Goal: Task Accomplishment & Management: Complete application form

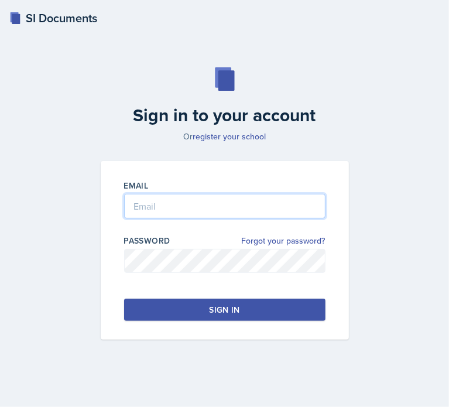
type input "[EMAIL_ADDRESS][DOMAIN_NAME]"
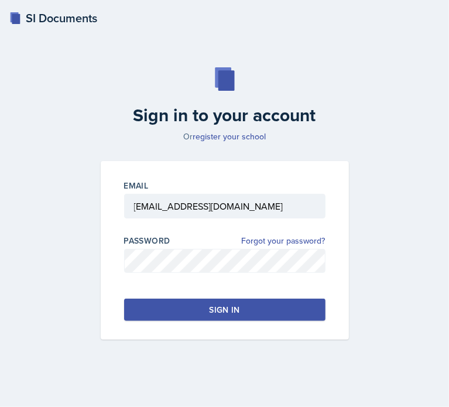
click at [258, 311] on button "Sign in" at bounding box center [224, 310] width 201 height 22
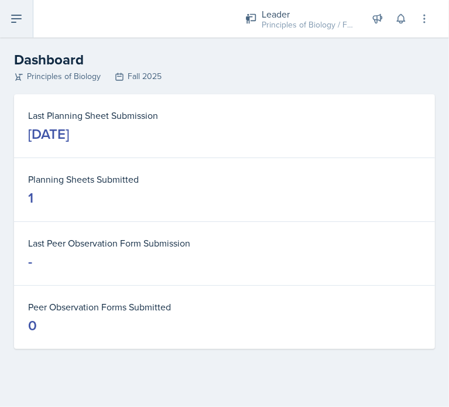
click at [11, 23] on icon at bounding box center [16, 19] width 14 height 14
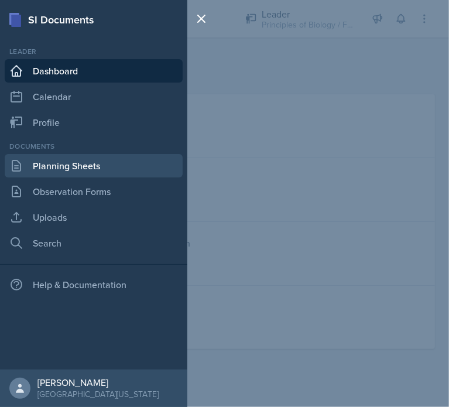
click at [99, 170] on link "Planning Sheets" at bounding box center [94, 165] width 178 height 23
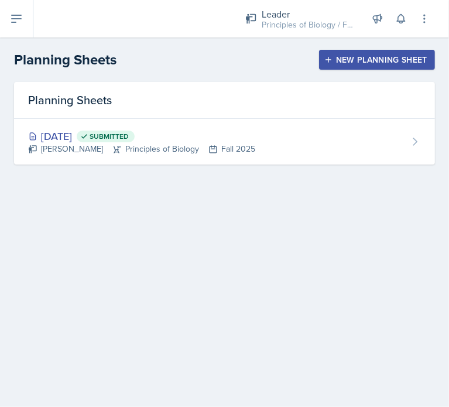
click at [363, 64] on div "New Planning Sheet" at bounding box center [377, 59] width 101 height 9
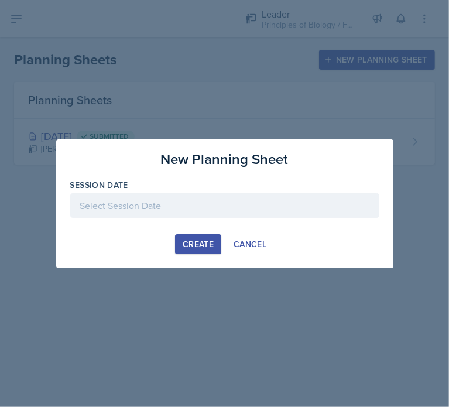
click at [242, 213] on div at bounding box center [224, 205] width 309 height 25
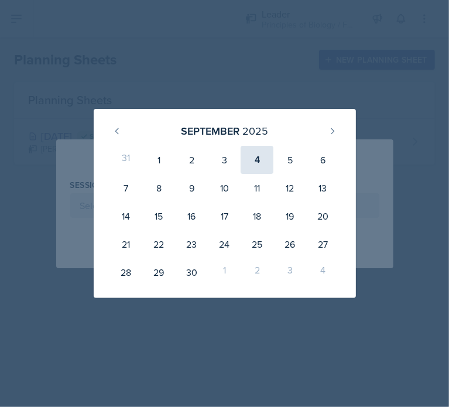
click at [253, 163] on div "4" at bounding box center [257, 160] width 33 height 28
type input "[DATE]"
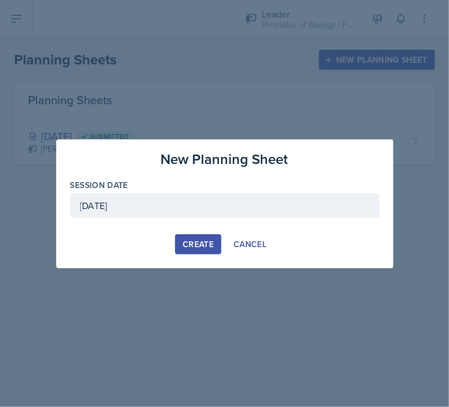
click at [193, 244] on div "Create" at bounding box center [198, 244] width 31 height 9
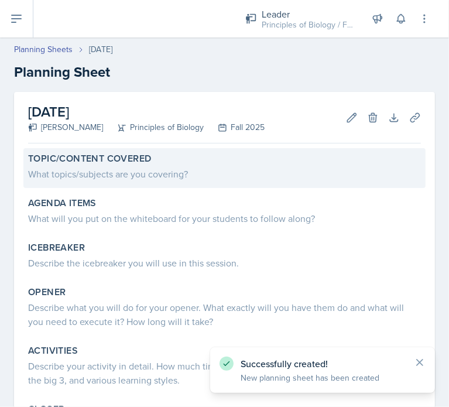
click at [157, 163] on div "Topic/Content Covered" at bounding box center [224, 159] width 393 height 12
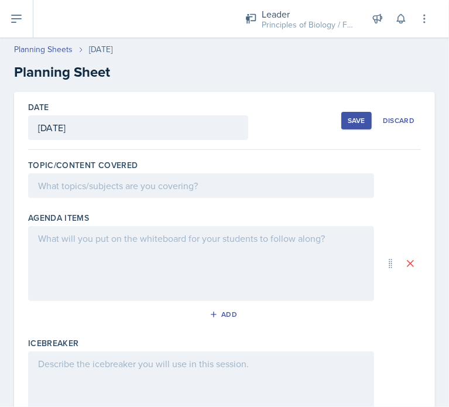
click at [137, 177] on div at bounding box center [201, 185] width 346 height 25
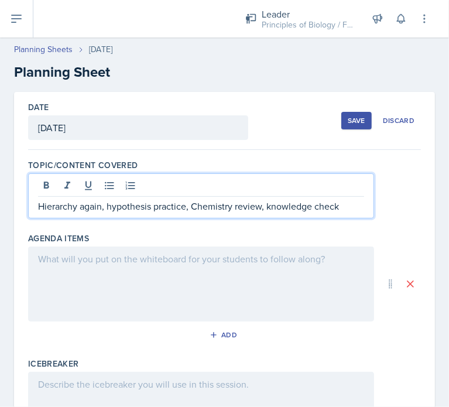
click at [211, 259] on div at bounding box center [201, 284] width 346 height 75
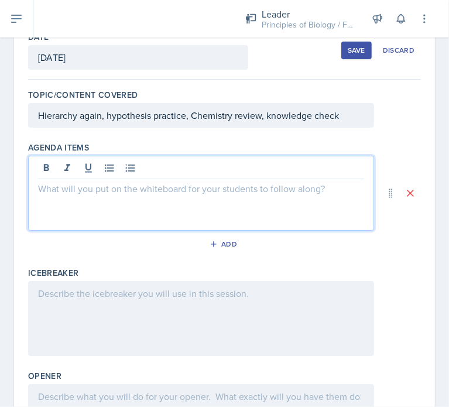
scroll to position [70, 0]
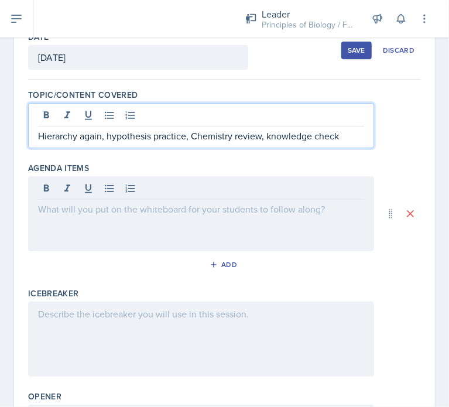
click at [122, 129] on p "Hierarchy again, hypothesis practice, Chemistry review, knowledge check" at bounding box center [201, 136] width 326 height 14
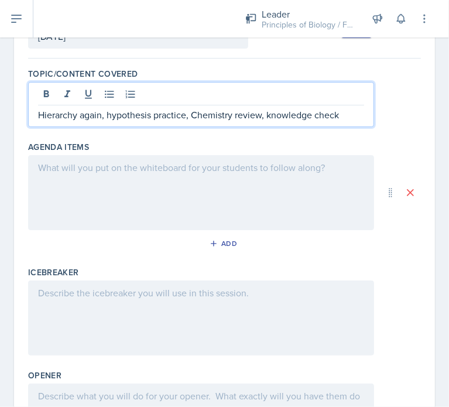
click at [153, 175] on div at bounding box center [201, 192] width 346 height 75
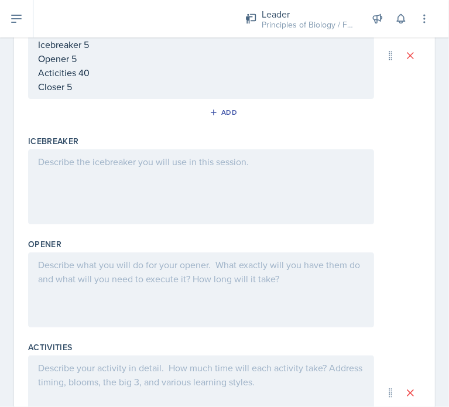
scroll to position [214, 0]
click at [271, 172] on div at bounding box center [201, 187] width 346 height 75
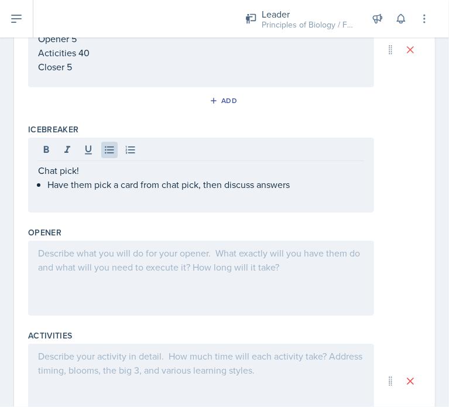
click at [241, 276] on div at bounding box center [201, 278] width 346 height 75
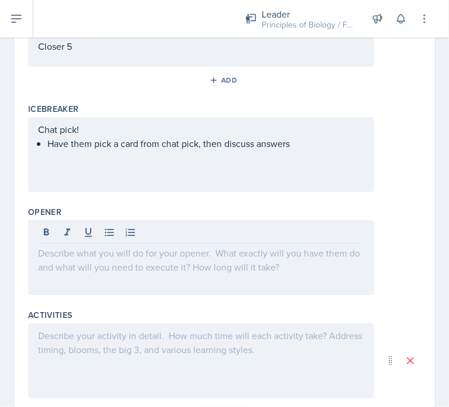
click at [253, 262] on div at bounding box center [201, 257] width 346 height 75
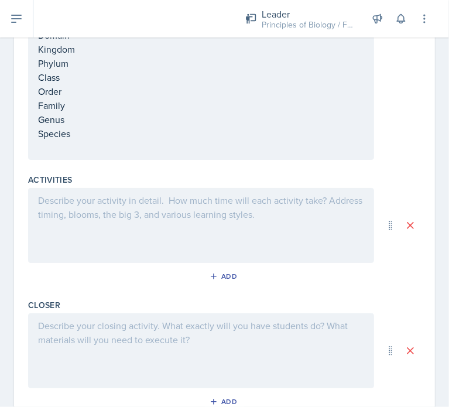
scroll to position [529, 0]
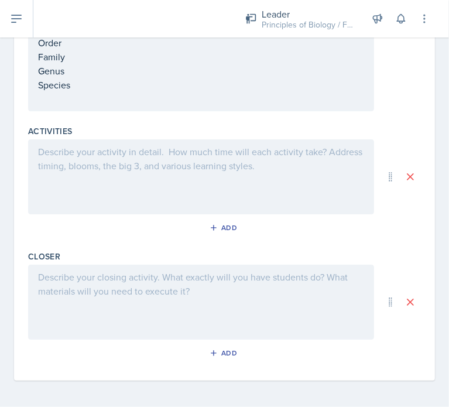
click at [226, 173] on div at bounding box center [201, 176] width 346 height 75
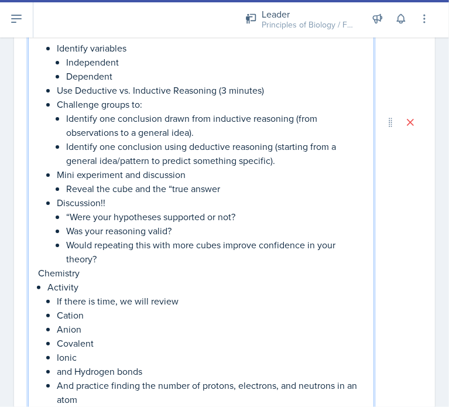
scroll to position [1040, 0]
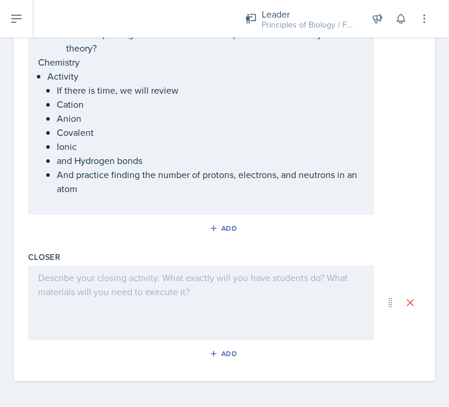
click at [244, 295] on div at bounding box center [201, 302] width 346 height 75
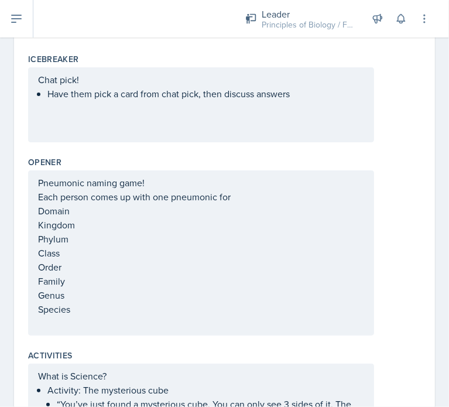
scroll to position [0, 0]
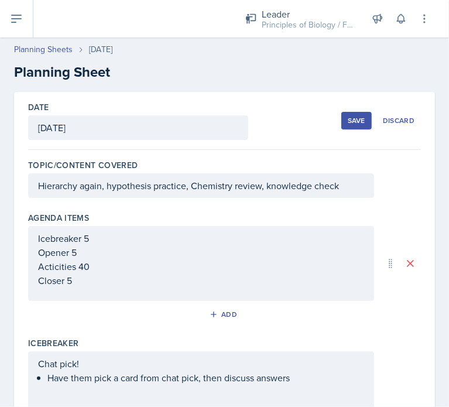
click at [273, 63] on h2 "Planning Sheet" at bounding box center [224, 72] width 421 height 21
click at [348, 119] on div "Save" at bounding box center [357, 120] width 18 height 9
click at [341, 124] on button "Save" at bounding box center [356, 121] width 30 height 18
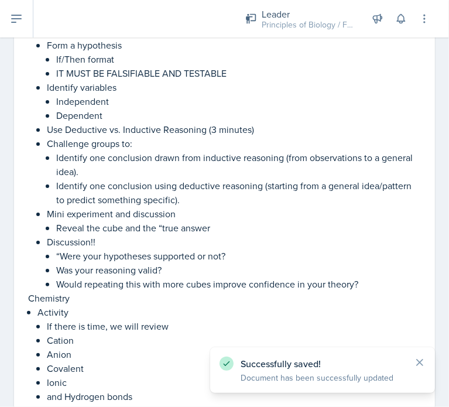
scroll to position [815, 0]
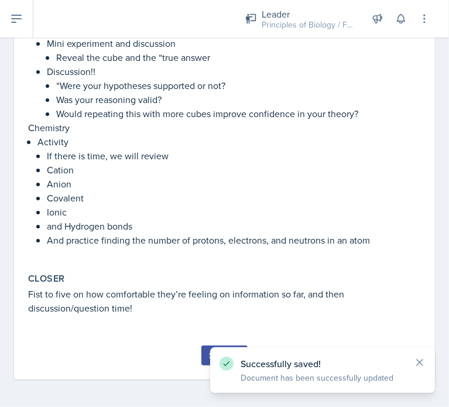
click at [209, 356] on div "Submit" at bounding box center [224, 355] width 31 height 9
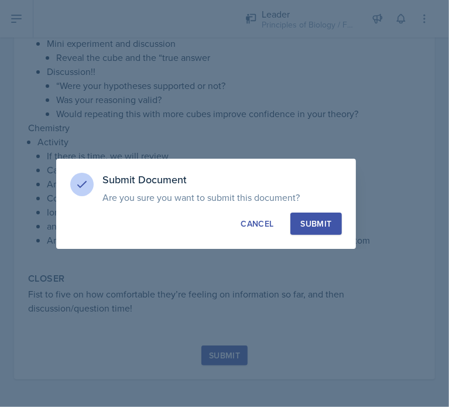
click at [323, 240] on div "Submit Document Are you sure you want to submit this document? This document wi…" at bounding box center [206, 204] width 300 height 90
click at [323, 228] on div "Submit" at bounding box center [315, 224] width 31 height 12
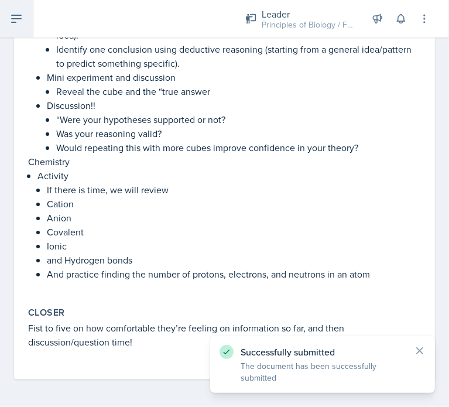
click at [20, 19] on icon at bounding box center [16, 19] width 14 height 14
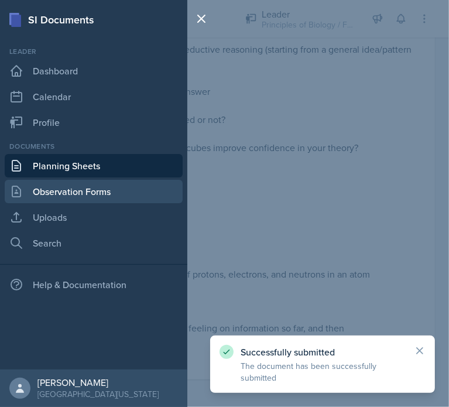
click at [78, 200] on link "Observation Forms" at bounding box center [94, 191] width 178 height 23
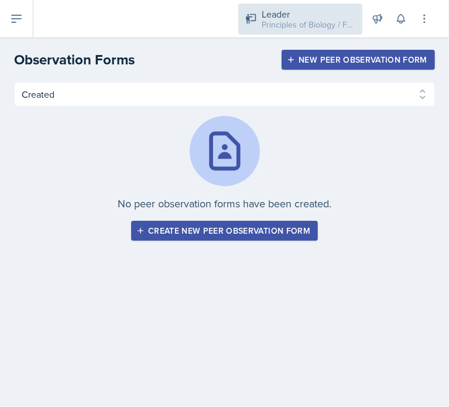
click at [315, 26] on div "Principles of Biology / Fall 2025" at bounding box center [309, 25] width 94 height 12
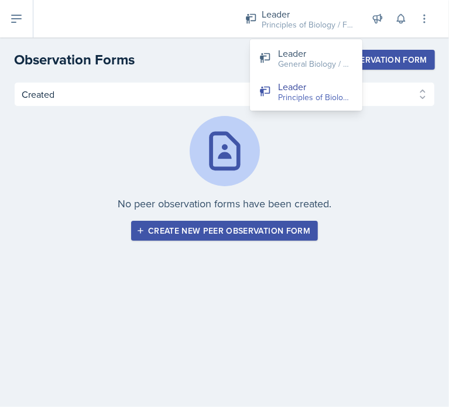
click at [283, 174] on div "No peer observation forms have been created. Create new peer observation form" at bounding box center [224, 178] width 421 height 125
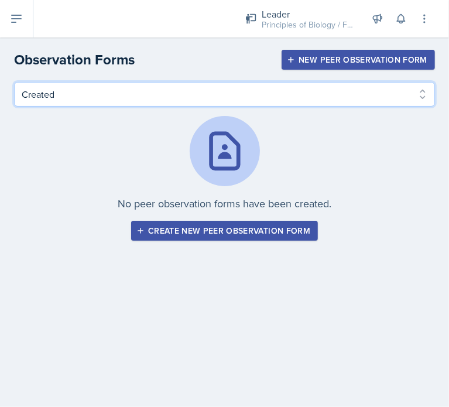
click at [406, 100] on select "Created Observed" at bounding box center [224, 94] width 421 height 25
click at [14, 82] on select "Created Observed" at bounding box center [224, 94] width 421 height 25
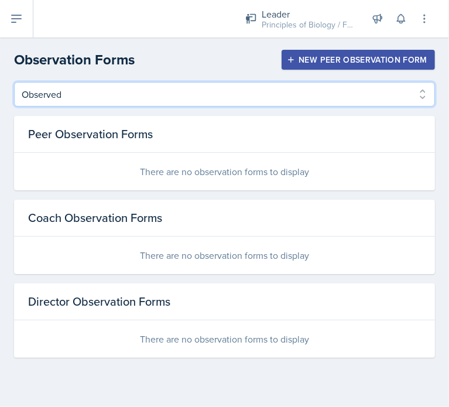
click at [394, 102] on select "Created Observed" at bounding box center [224, 94] width 421 height 25
select select "Created"
click at [14, 82] on select "Created Observed" at bounding box center [224, 94] width 421 height 25
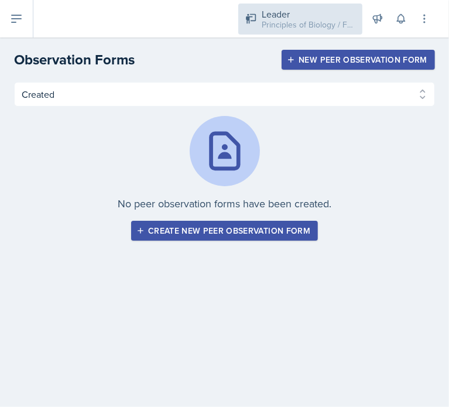
click at [289, 21] on div "Principles of Biology / Fall 2025" at bounding box center [309, 25] width 94 height 12
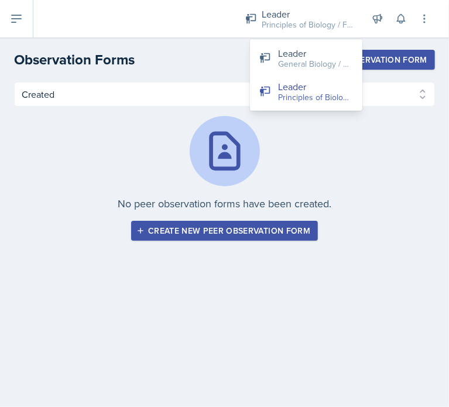
click at [300, 144] on div "No peer observation forms have been created. Create new peer observation form" at bounding box center [224, 178] width 421 height 125
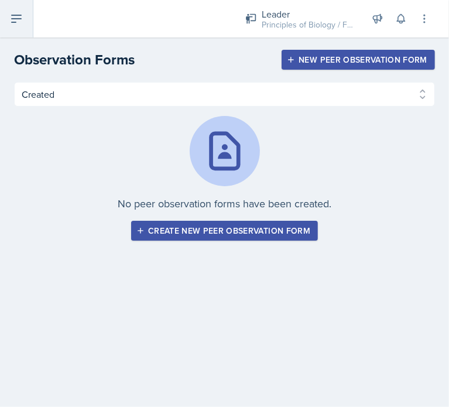
click at [13, 20] on icon at bounding box center [16, 19] width 14 height 14
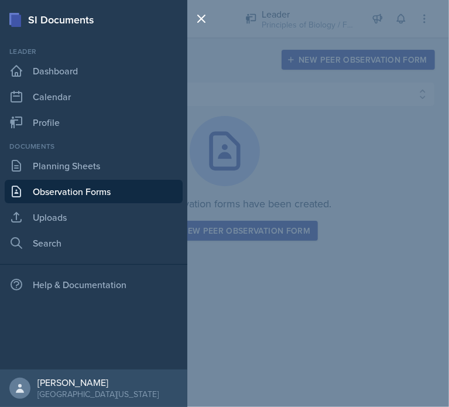
click at [297, 192] on div "SI Documents Leader Dashboard Calendar Profile Documents Planning Sheets Observ…" at bounding box center [224, 203] width 449 height 407
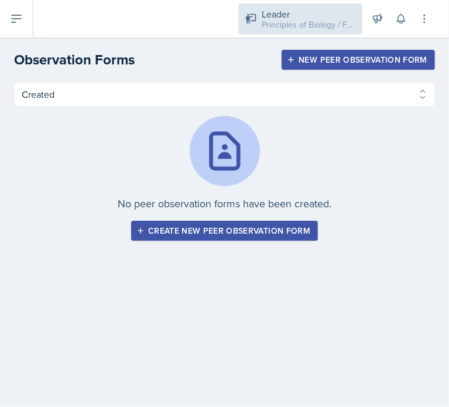
click at [289, 20] on div "Principles of Biology / Fall 2025" at bounding box center [309, 25] width 94 height 12
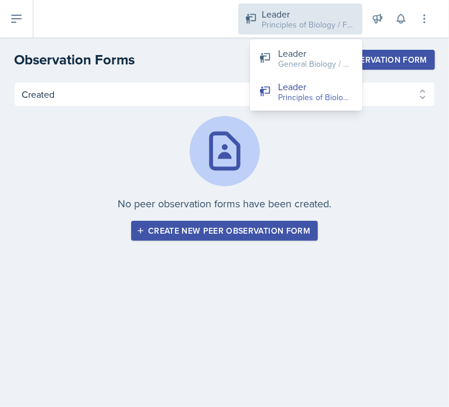
click at [289, 20] on div "Principles of Biology / Fall 2025" at bounding box center [309, 25] width 94 height 12
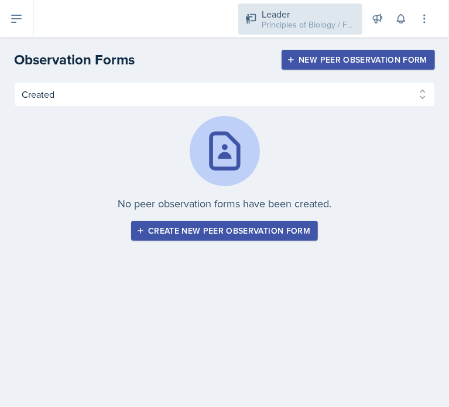
click at [289, 20] on div "Principles of Biology / Fall 2025" at bounding box center [309, 25] width 94 height 12
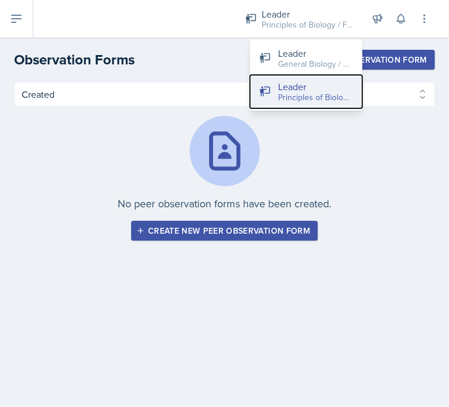
click at [289, 89] on div "Leader" at bounding box center [315, 87] width 75 height 14
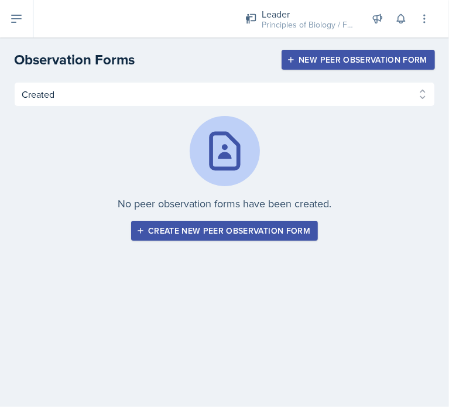
click at [315, 28] on div "Principles of Biology / Fall 2025" at bounding box center [309, 25] width 94 height 12
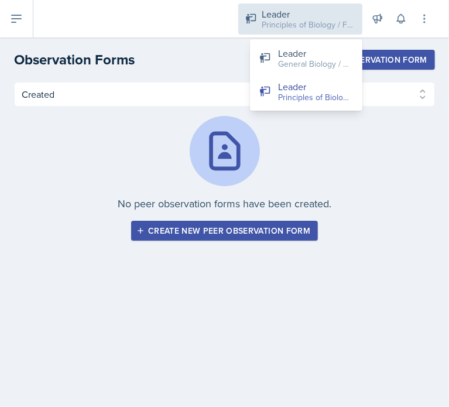
click at [307, 23] on div "Principles of Biology / Fall 2025" at bounding box center [309, 25] width 94 height 12
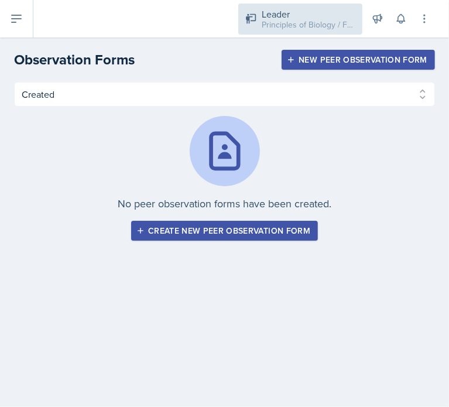
click at [337, 19] on div "Principles of Biology / Fall 2025" at bounding box center [309, 25] width 94 height 12
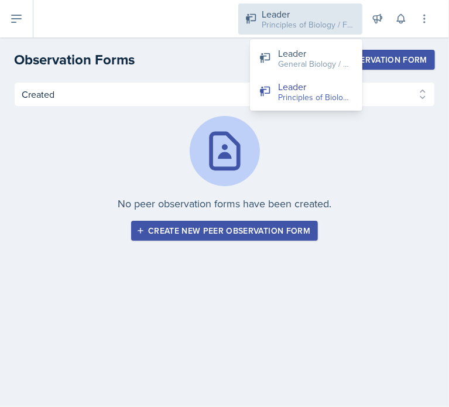
click at [337, 19] on div "Principles of Biology / Fall 2025" at bounding box center [309, 25] width 94 height 12
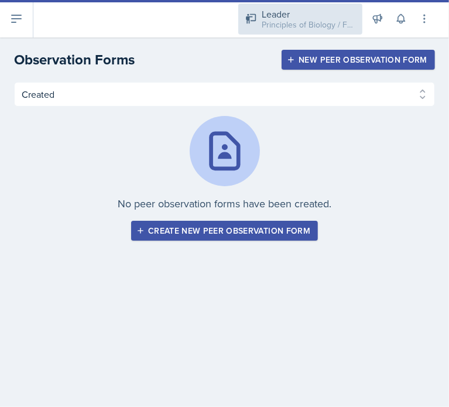
click at [302, 23] on div "Principles of Biology / Fall 2025" at bounding box center [309, 25] width 94 height 12
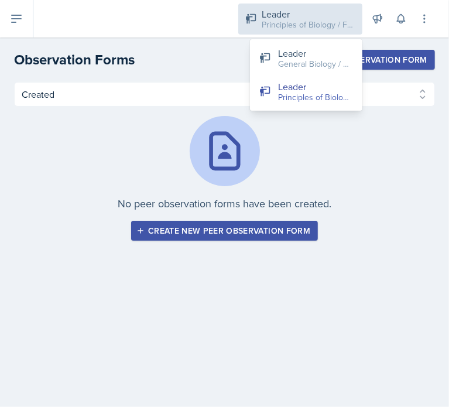
click at [302, 23] on div "Principles of Biology / Fall 2025" at bounding box center [309, 25] width 94 height 12
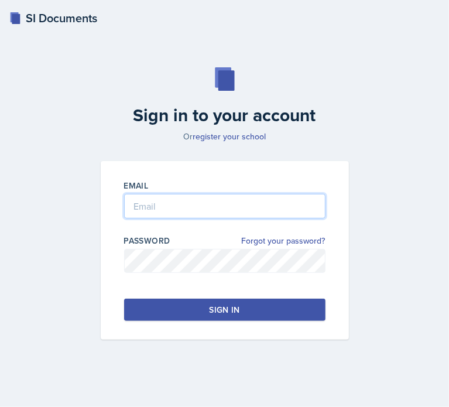
type input "[EMAIL_ADDRESS][DOMAIN_NAME]"
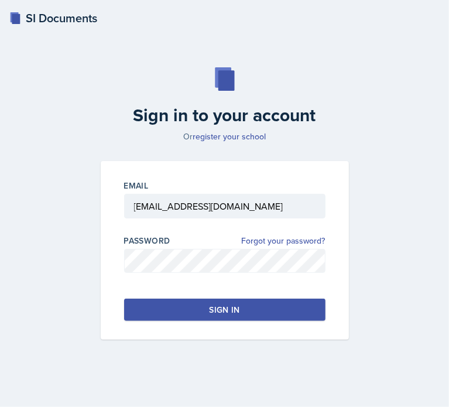
click at [231, 315] on div "Sign in" at bounding box center [224, 310] width 30 height 12
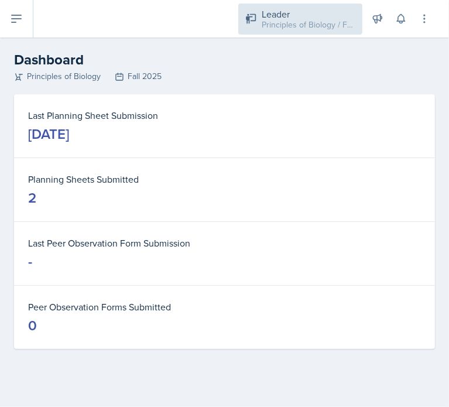
click at [309, 27] on div "Principles of Biology / Fall 2025" at bounding box center [309, 25] width 94 height 12
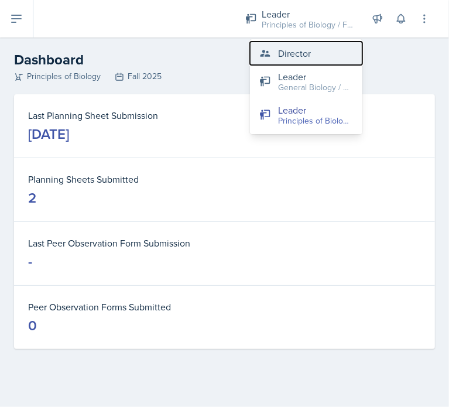
click at [330, 51] on button "Director" at bounding box center [306, 53] width 112 height 23
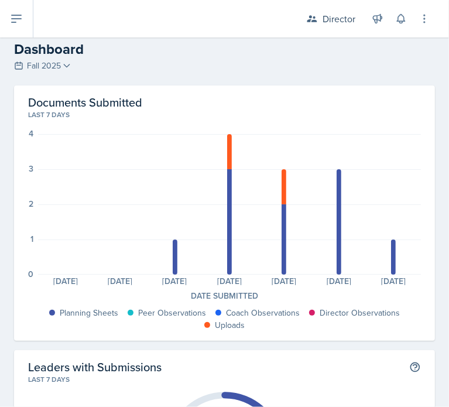
scroll to position [11, 0]
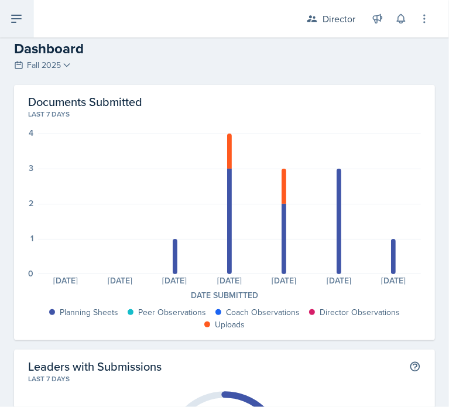
click at [21, 16] on icon at bounding box center [16, 19] width 14 height 14
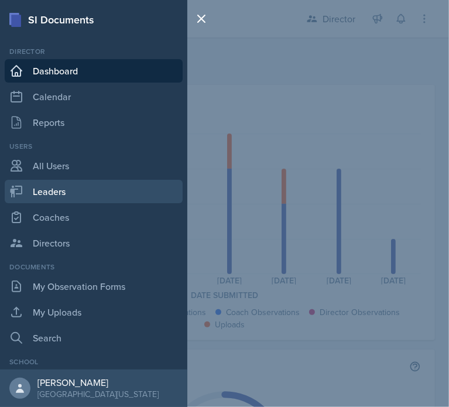
click at [70, 197] on link "Leaders" at bounding box center [94, 191] width 178 height 23
select select "c88fb8a2-0ae1-4674-9d8d-93ff3a907138"
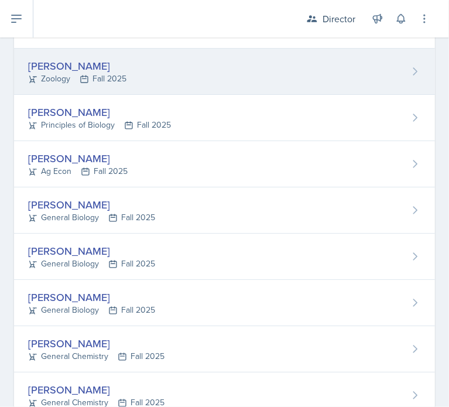
scroll to position [605, 0]
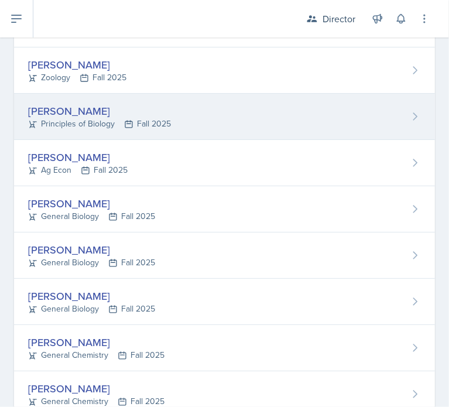
click at [64, 114] on div "Mara Franklin" at bounding box center [99, 111] width 143 height 16
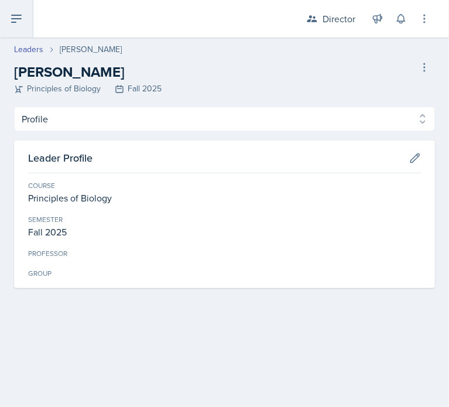
click at [25, 16] on button at bounding box center [16, 18] width 33 height 37
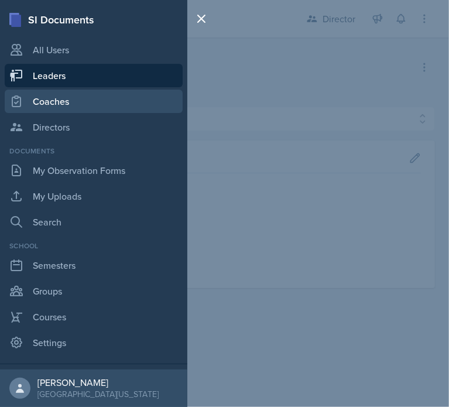
scroll to position [117, 0]
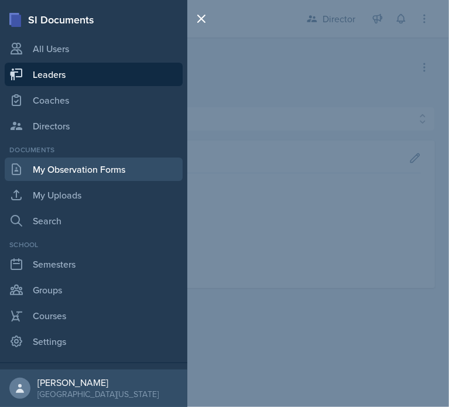
click at [82, 177] on link "My Observation Forms" at bounding box center [94, 169] width 178 height 23
